Goal: Task Accomplishment & Management: Manage account settings

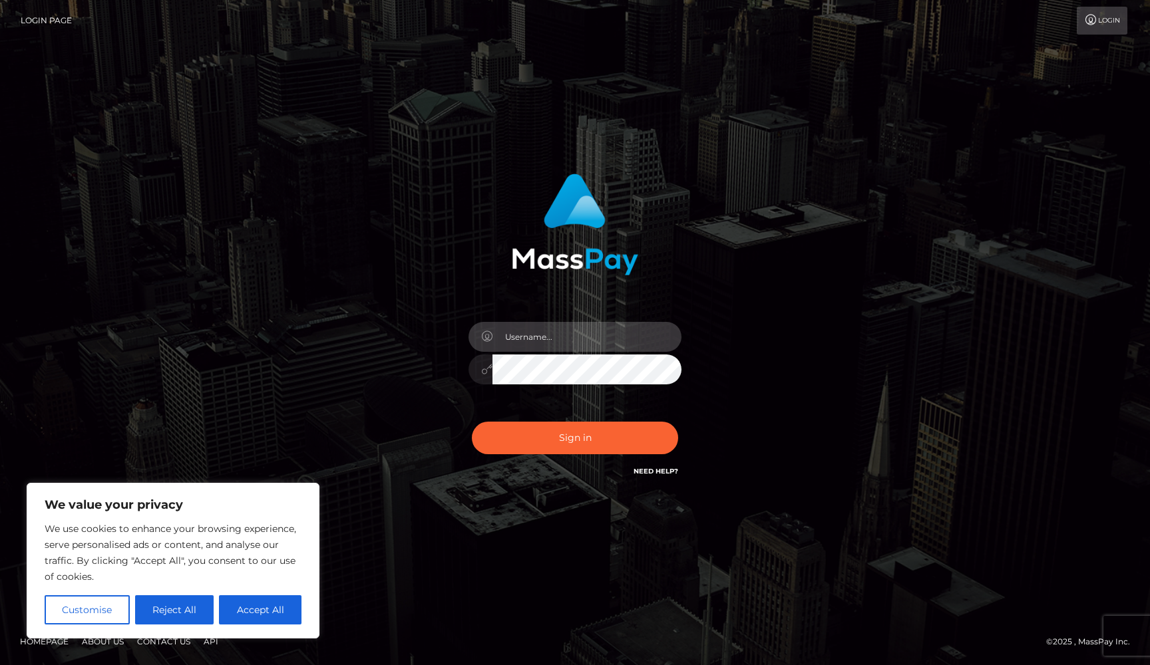
type input "[EMAIL_ADDRESS][DOMAIN_NAME]"
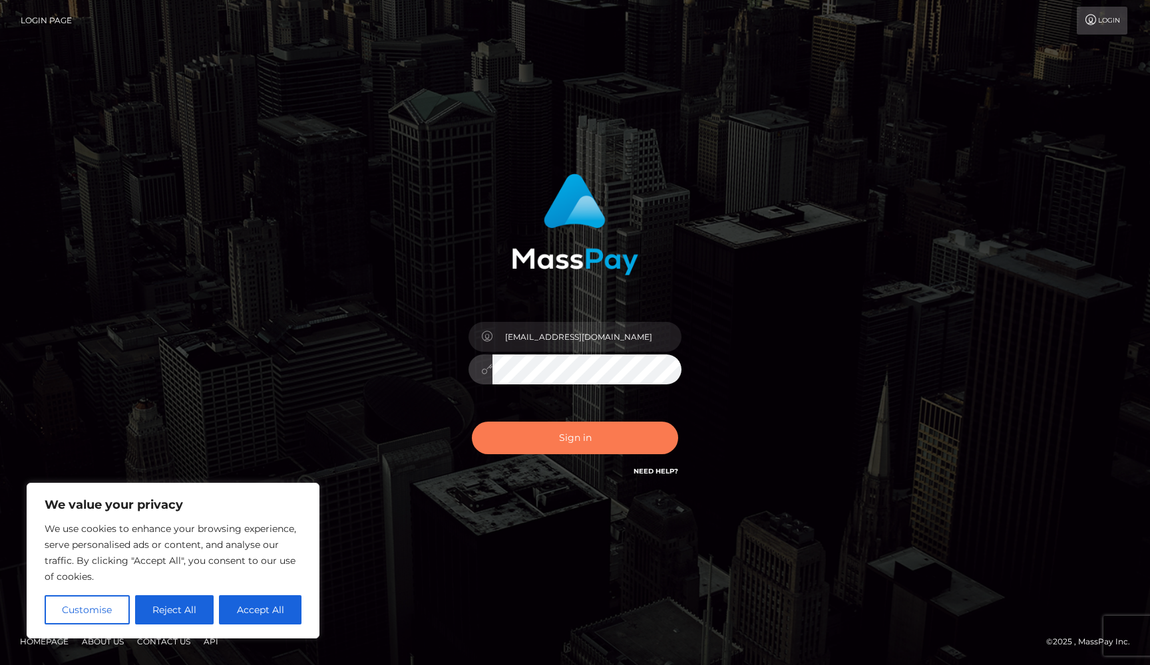
click at [553, 439] on button "Sign in" at bounding box center [575, 438] width 206 height 33
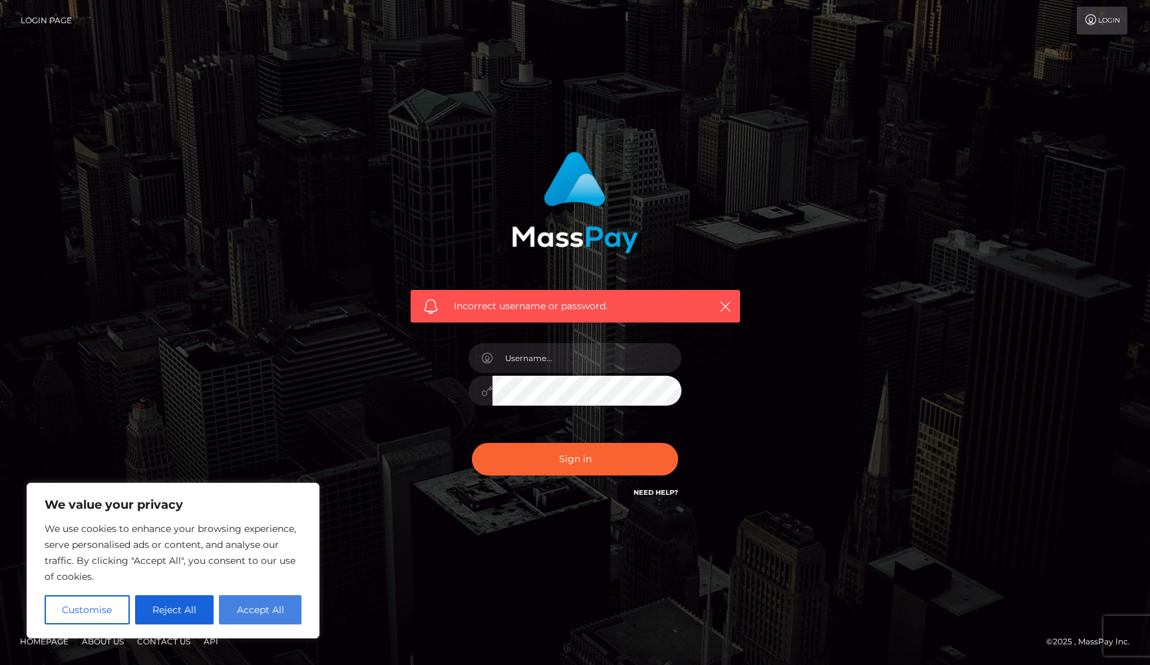
click at [263, 612] on button "Accept All" at bounding box center [260, 609] width 82 height 29
checkbox input "true"
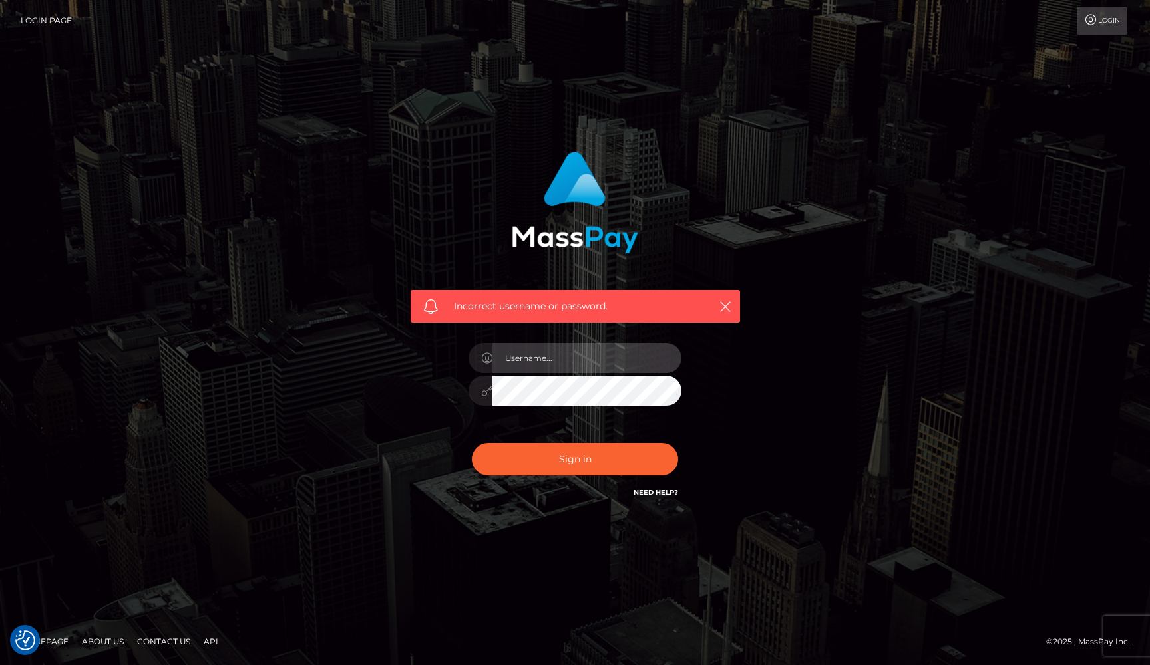
click at [598, 354] on input "text" at bounding box center [586, 358] width 189 height 30
type input "[EMAIL_ADDRESS][DOMAIN_NAME]"
click at [730, 305] on icon "button" at bounding box center [724, 306] width 13 height 13
click at [486, 394] on icon at bounding box center [486, 391] width 11 height 11
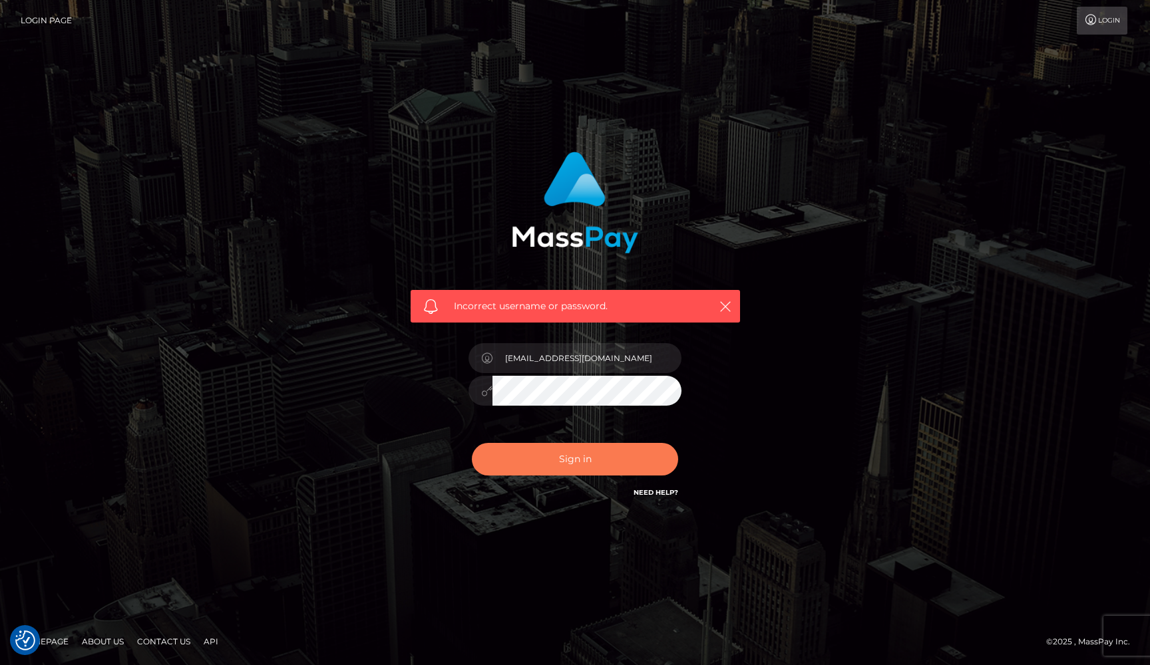
click at [512, 471] on button "Sign in" at bounding box center [575, 459] width 206 height 33
click at [640, 493] on link "Need Help?" at bounding box center [655, 492] width 45 height 9
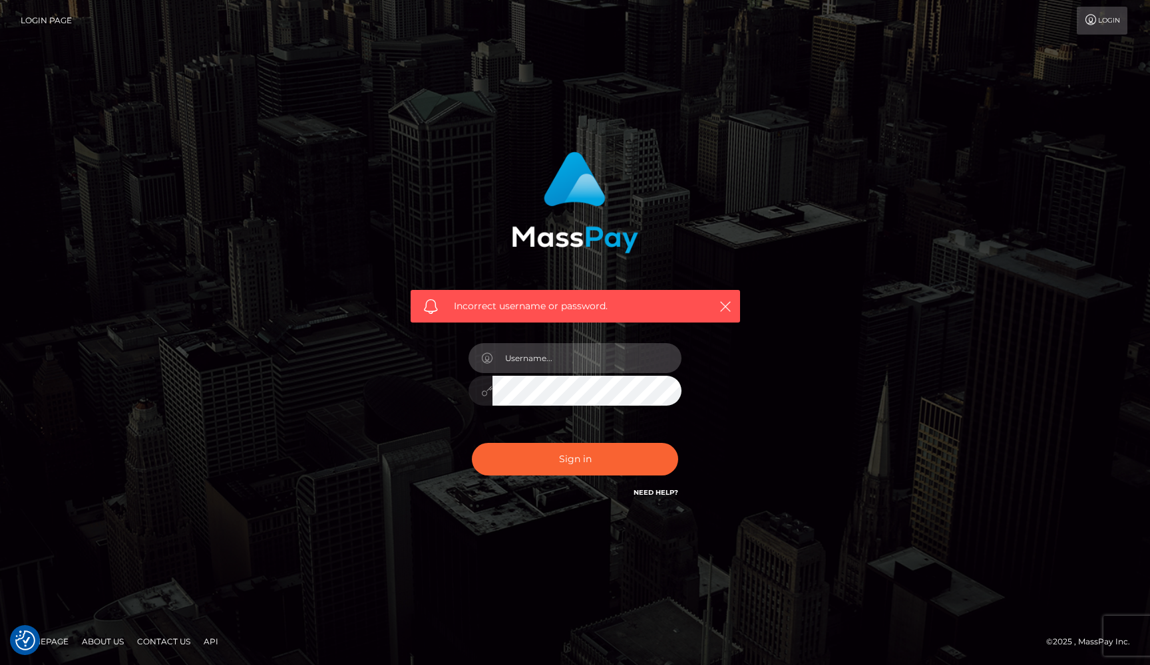
click at [582, 354] on input "text" at bounding box center [586, 358] width 189 height 30
type input "[EMAIL_ADDRESS][DOMAIN_NAME]"
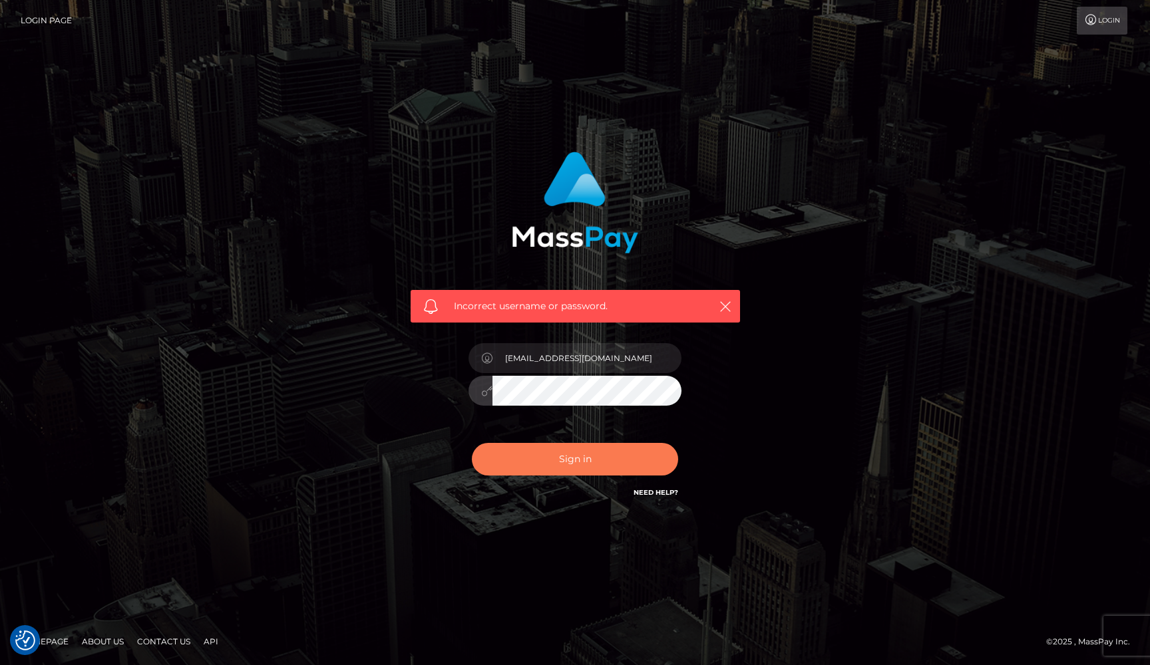
click at [549, 467] on button "Sign in" at bounding box center [575, 459] width 206 height 33
click at [726, 305] on icon "button" at bounding box center [724, 306] width 13 height 13
click at [726, 311] on icon "button" at bounding box center [724, 306] width 13 height 13
